Goal: Find specific page/section: Find specific page/section

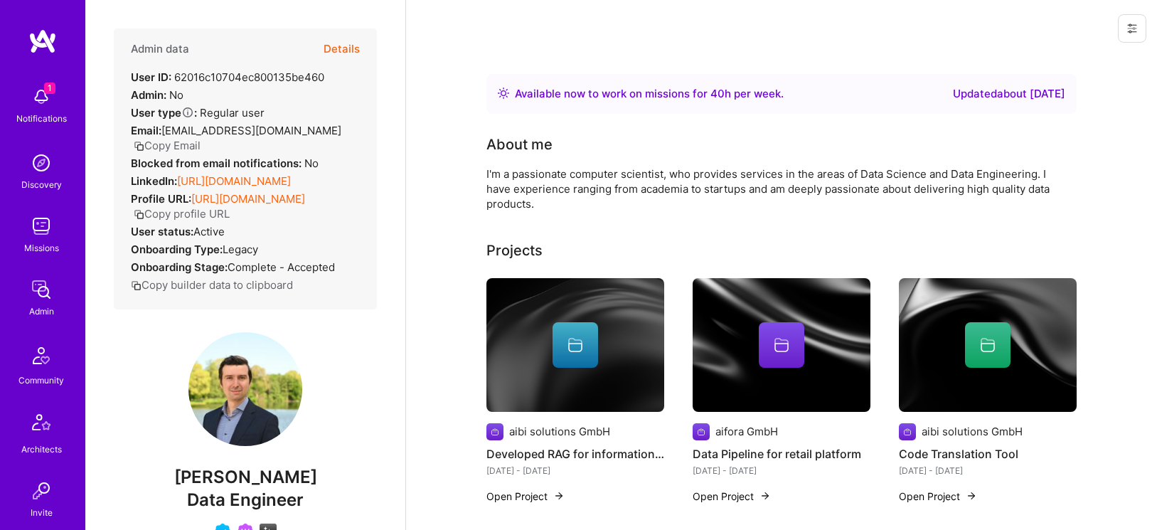
click at [341, 53] on button "Details" at bounding box center [341, 48] width 36 height 41
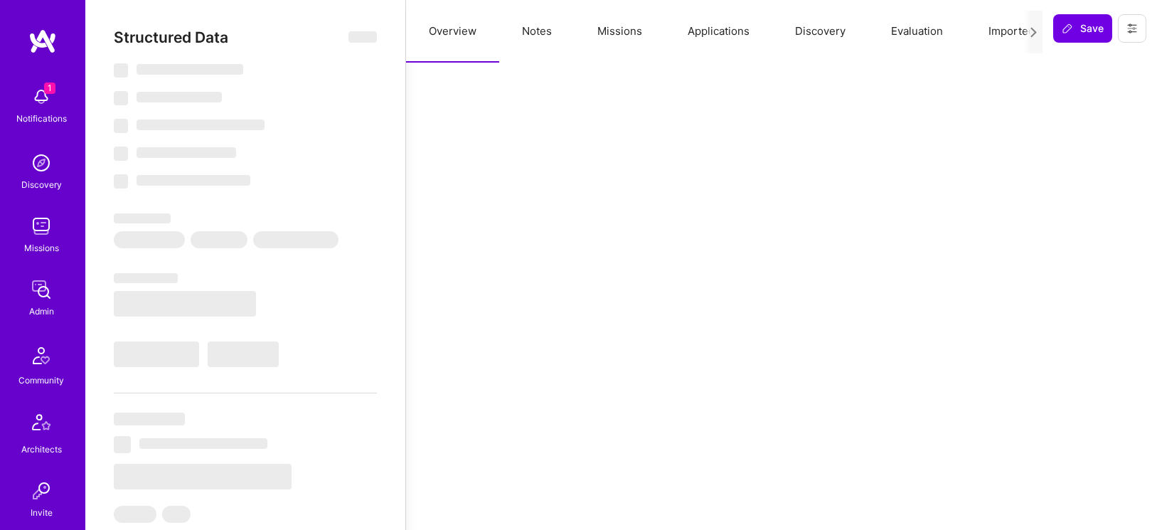
click at [537, 33] on button "Notes" at bounding box center [536, 31] width 75 height 63
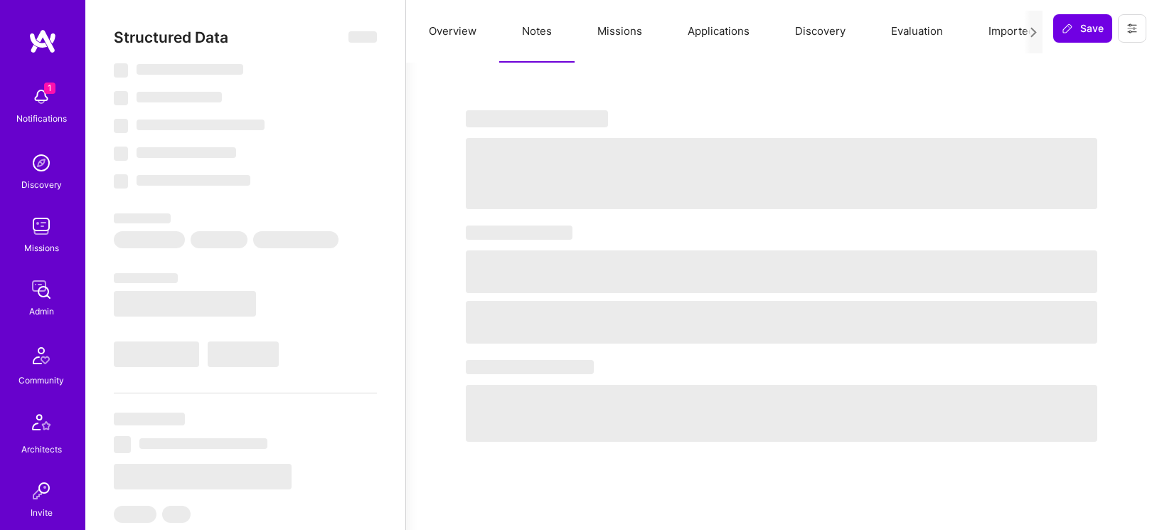
select select "Right Now"
select select "4"
select select "7"
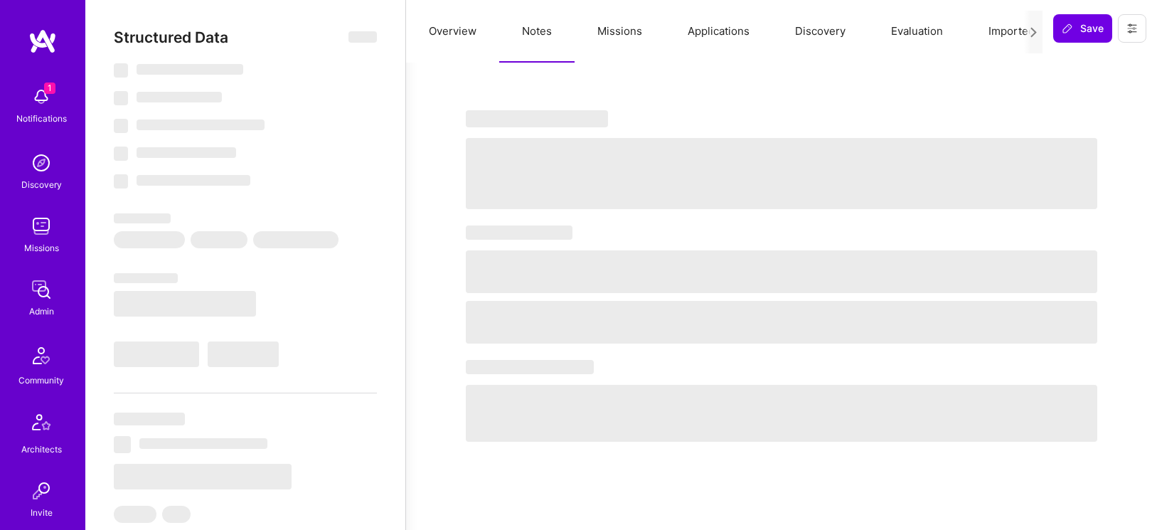
select select "DE"
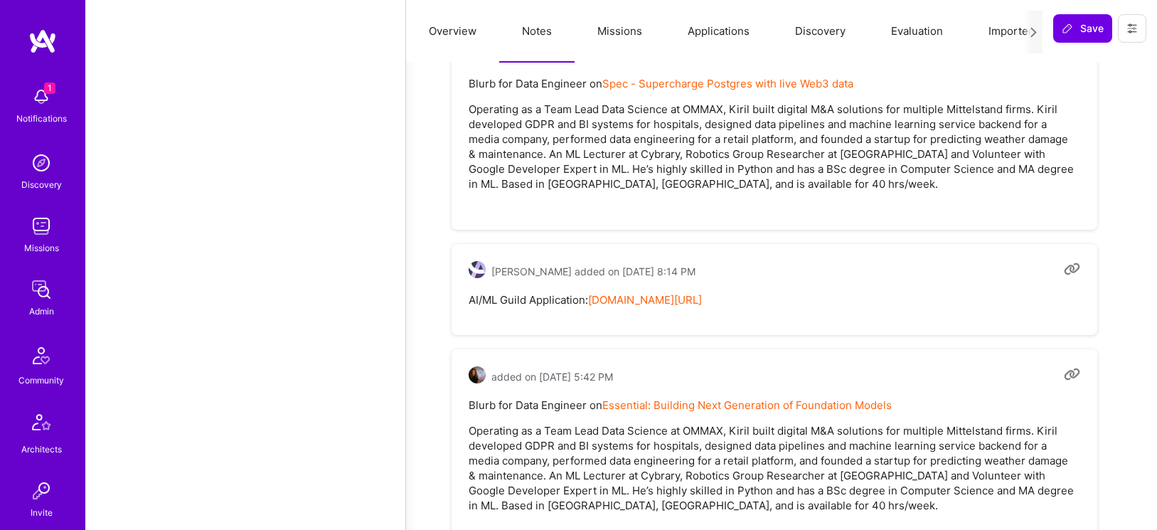
scroll to position [4282, 0]
drag, startPoint x: 601, startPoint y: 207, endPoint x: 665, endPoint y: 205, distance: 64.0
click at [665, 263] on span "[PERSON_NAME] added on [DATE] 8:14 PM" at bounding box center [593, 270] width 204 height 15
copy span "[DATE]"
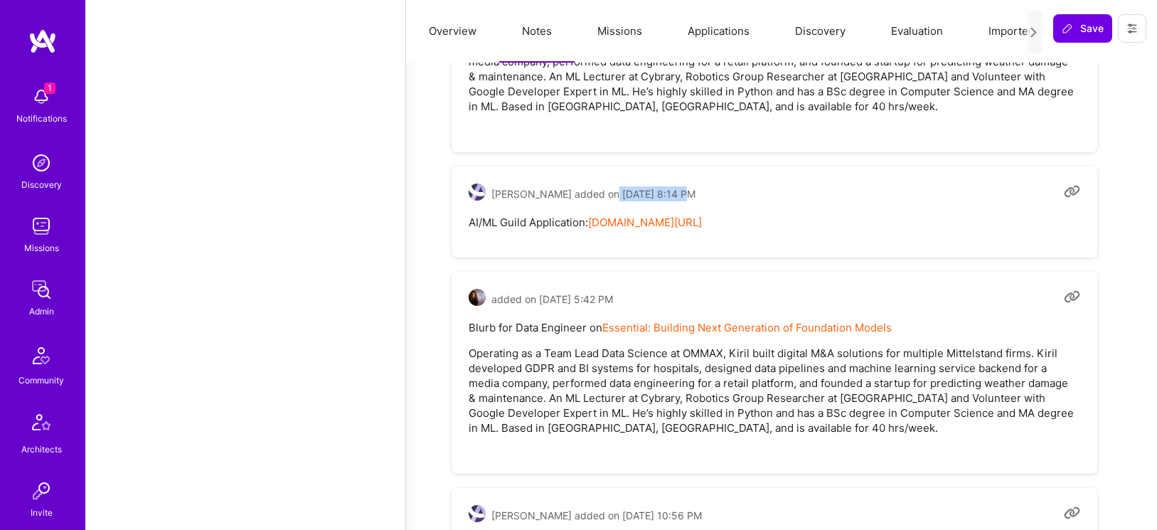
scroll to position [4370, 0]
